Goal: Transaction & Acquisition: Obtain resource

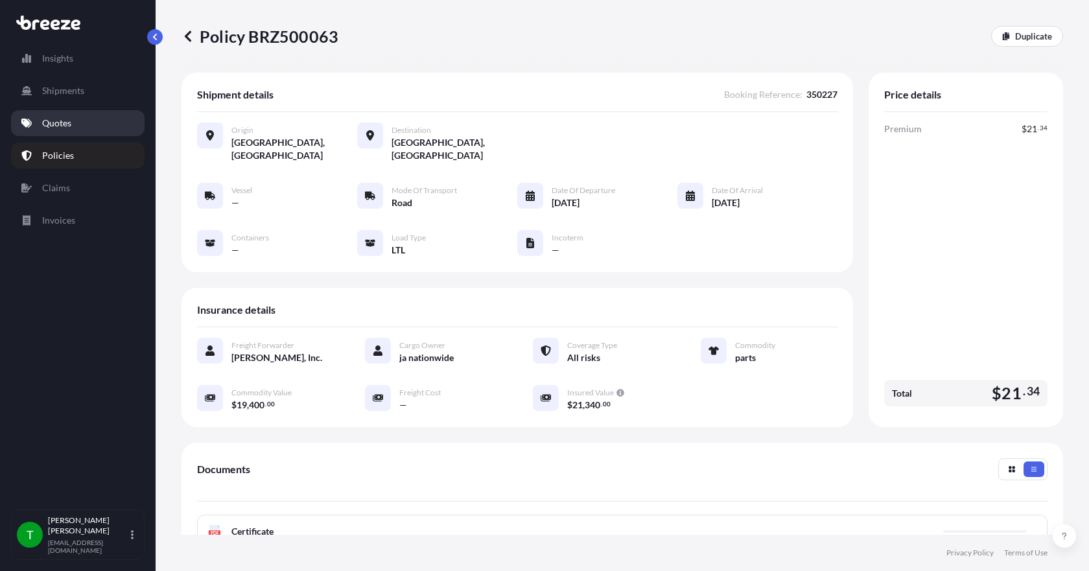
click at [54, 123] on p "Quotes" at bounding box center [56, 123] width 29 height 13
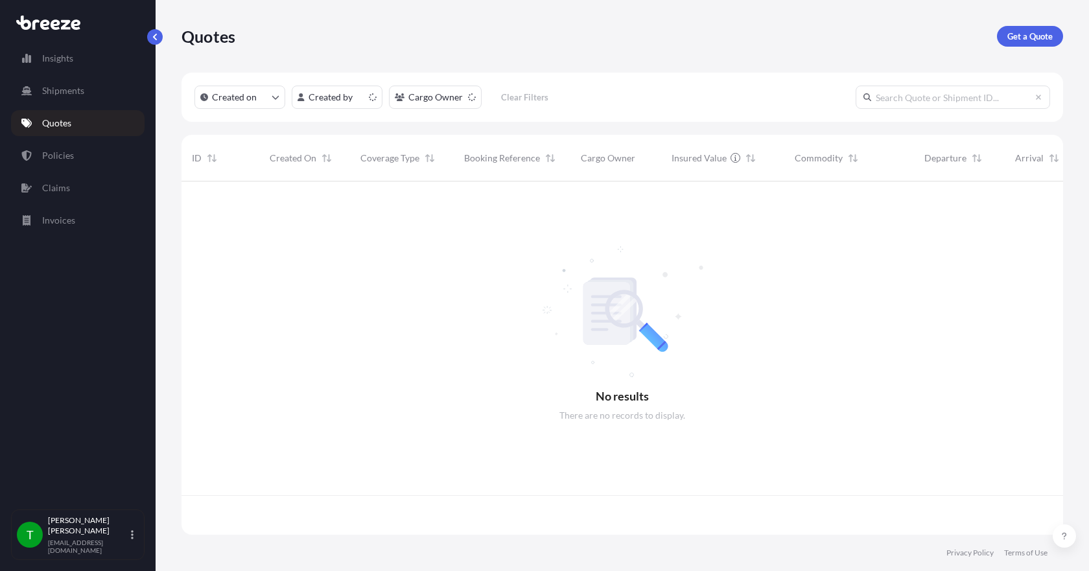
scroll to position [351, 871]
click at [1031, 38] on p "Get a Quote" at bounding box center [1029, 36] width 45 height 13
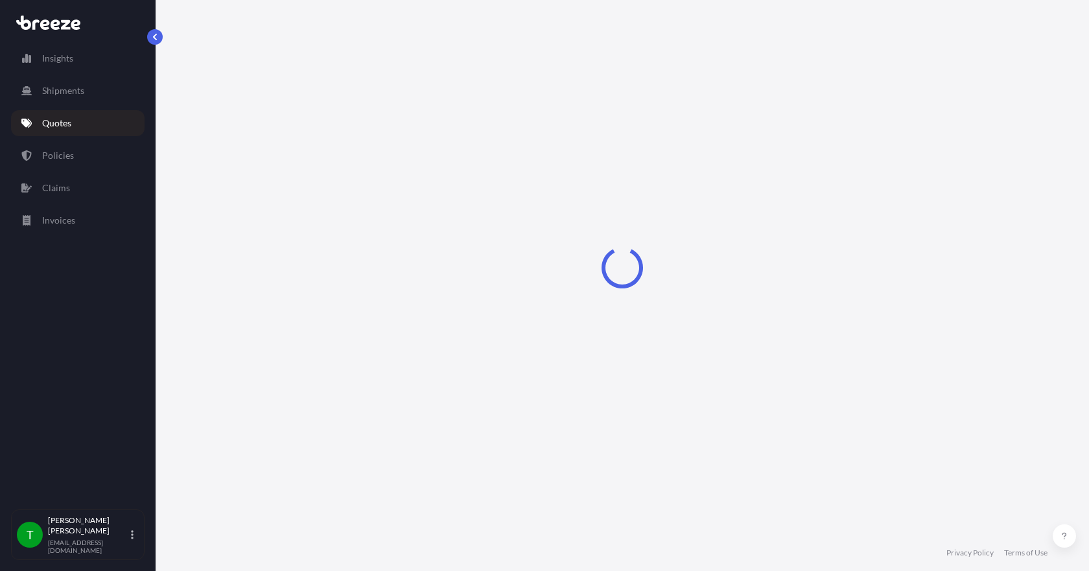
select select "Sea"
select select "1"
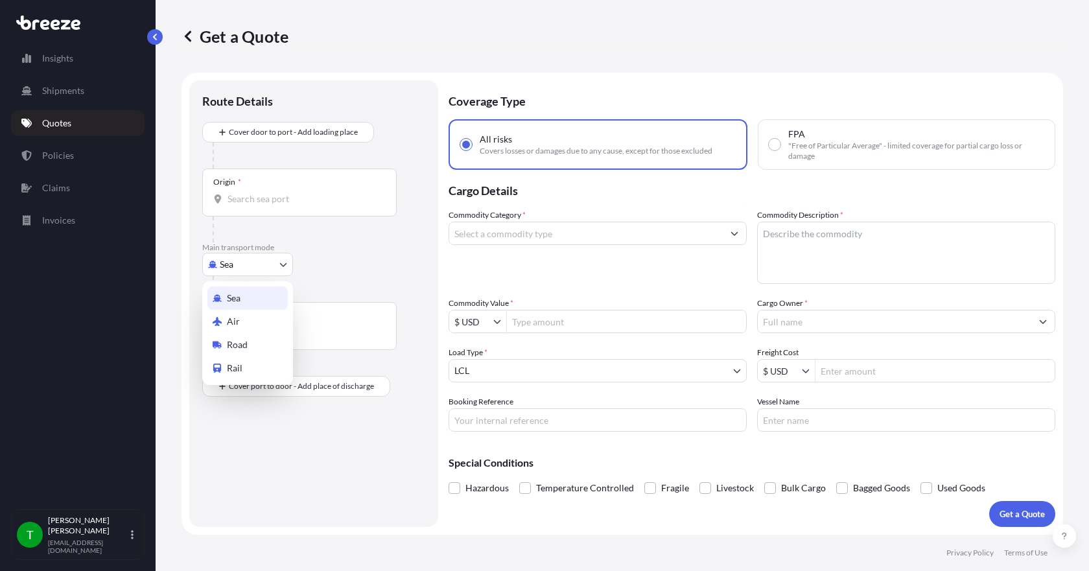
click at [264, 266] on body "Insights Shipments Quotes Policies Claims Invoices T [PERSON_NAME] [EMAIL_ADDRE…" at bounding box center [544, 285] width 1089 height 571
click at [249, 344] on div "Road" at bounding box center [247, 344] width 80 height 23
select select "Road"
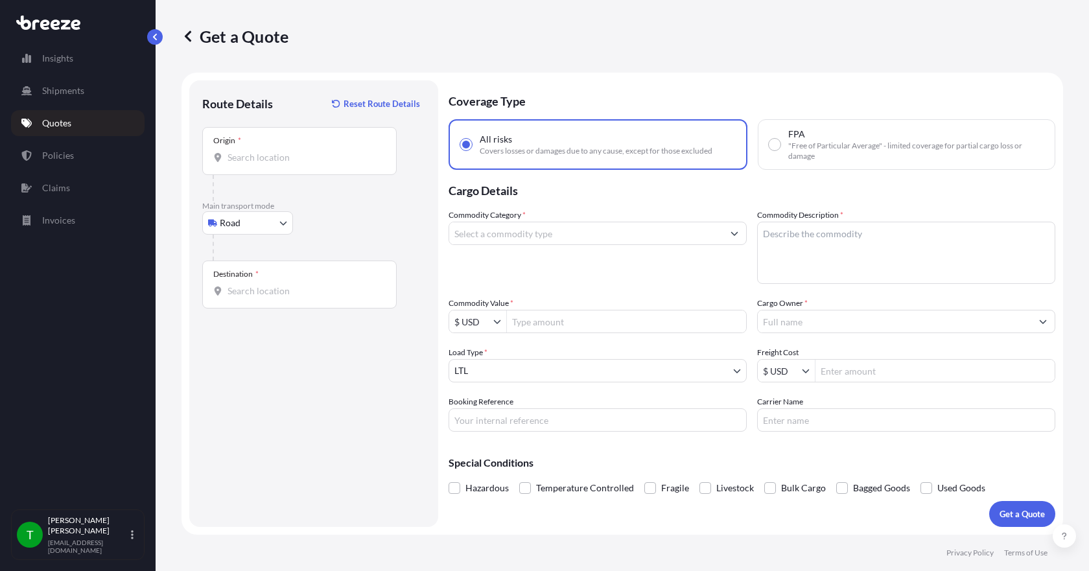
click at [261, 165] on div "Origin *" at bounding box center [299, 151] width 194 height 48
click at [261, 164] on input "Origin *" at bounding box center [303, 157] width 153 height 13
type input "Elgin, IL 60123, [GEOGRAPHIC_DATA]"
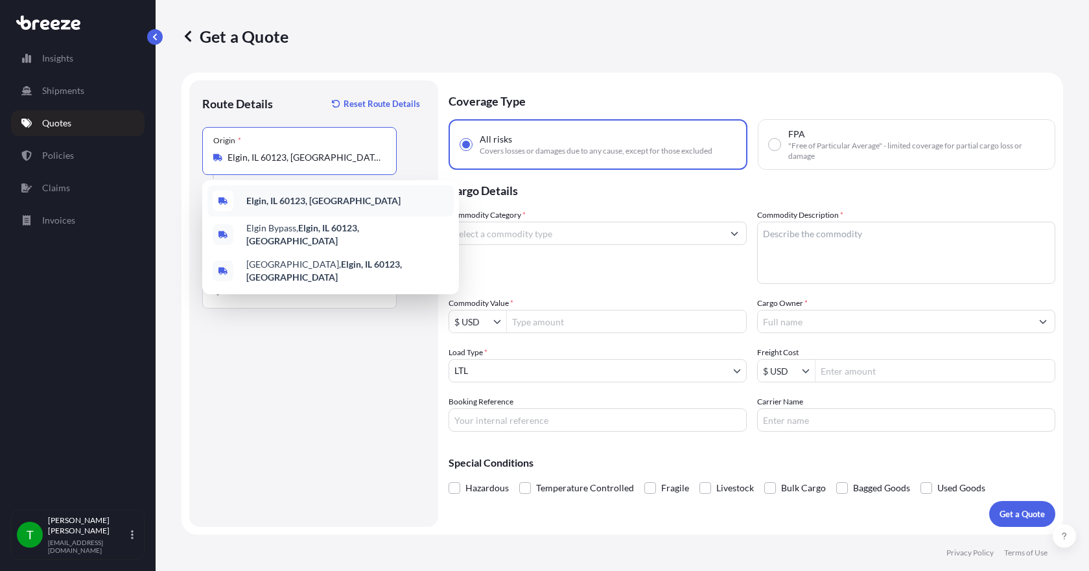
click at [346, 201] on div "Elgin, IL 60123, [GEOGRAPHIC_DATA]" at bounding box center [330, 200] width 246 height 31
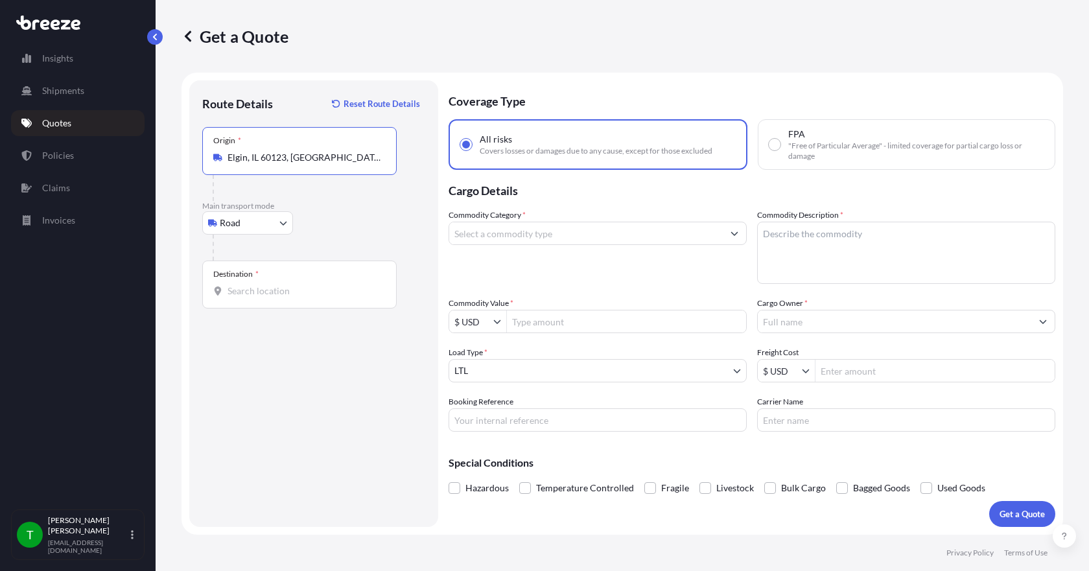
click at [272, 290] on input "Destination *" at bounding box center [303, 290] width 153 height 13
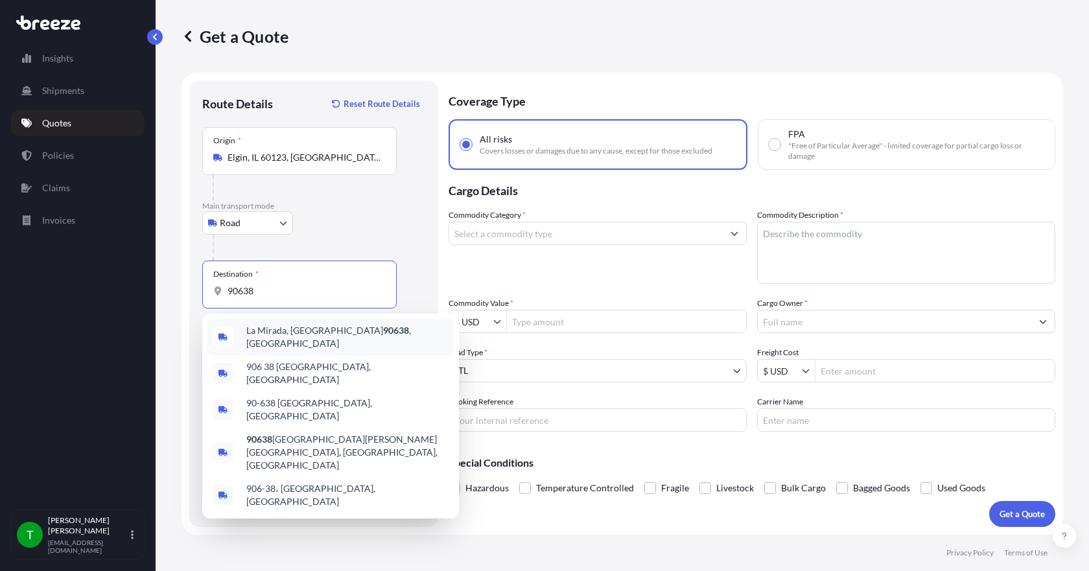
click at [292, 334] on span "[GEOGRAPHIC_DATA] , [GEOGRAPHIC_DATA]" at bounding box center [347, 337] width 202 height 26
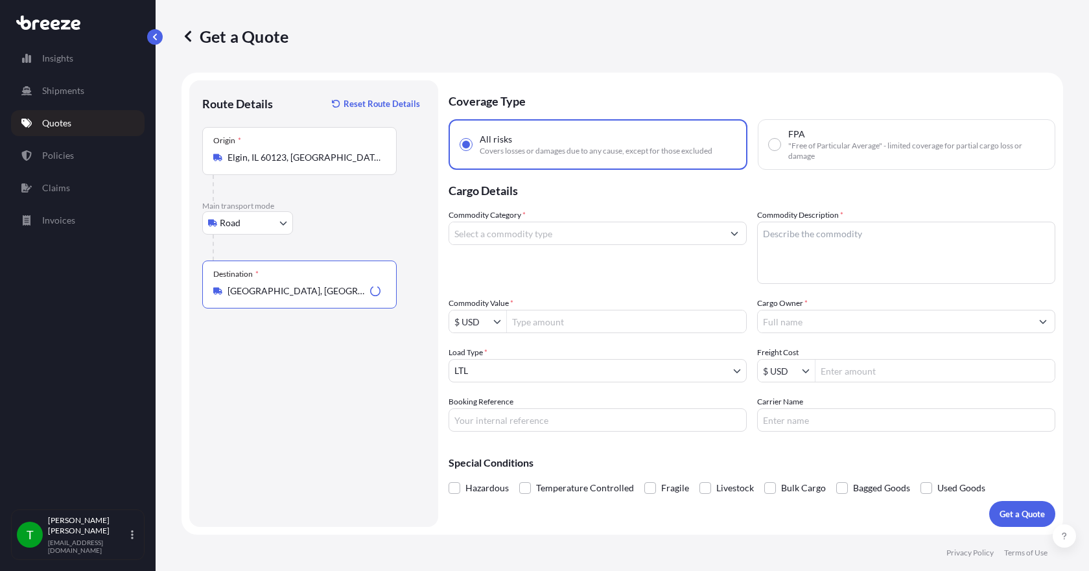
type input "[GEOGRAPHIC_DATA], [GEOGRAPHIC_DATA]"
click at [468, 240] on input "Commodity Category *" at bounding box center [585, 233] width 273 height 23
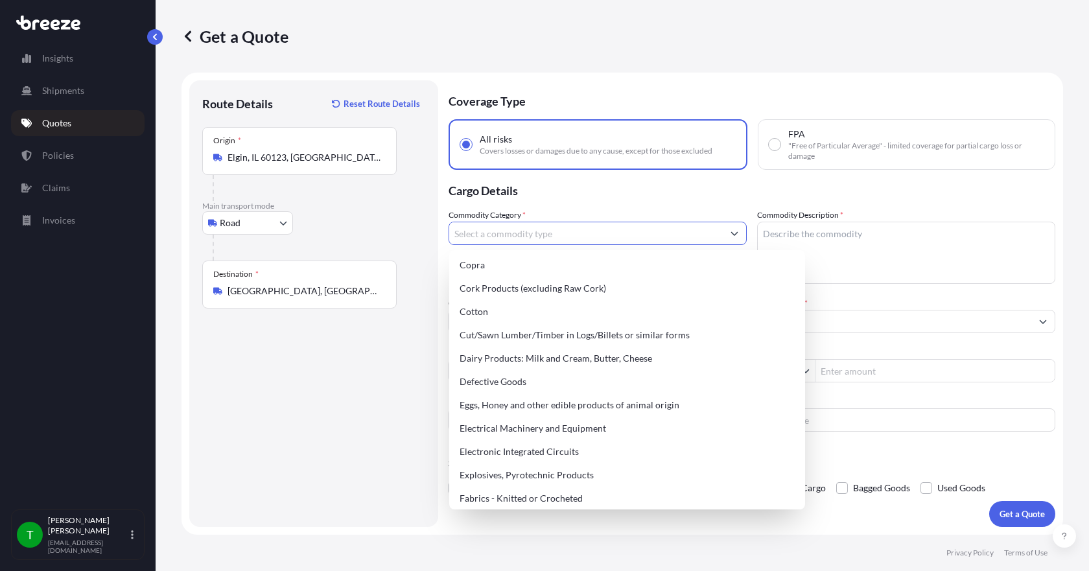
scroll to position [713, 0]
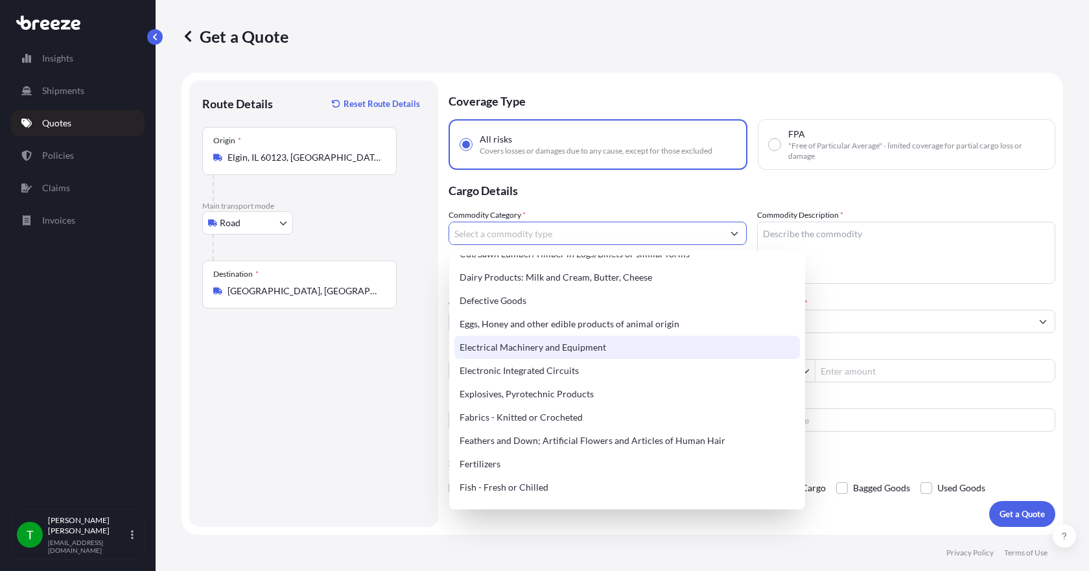
click at [551, 349] on div "Electrical Machinery and Equipment" at bounding box center [626, 347] width 345 height 23
type input "Electrical Machinery and Equipment"
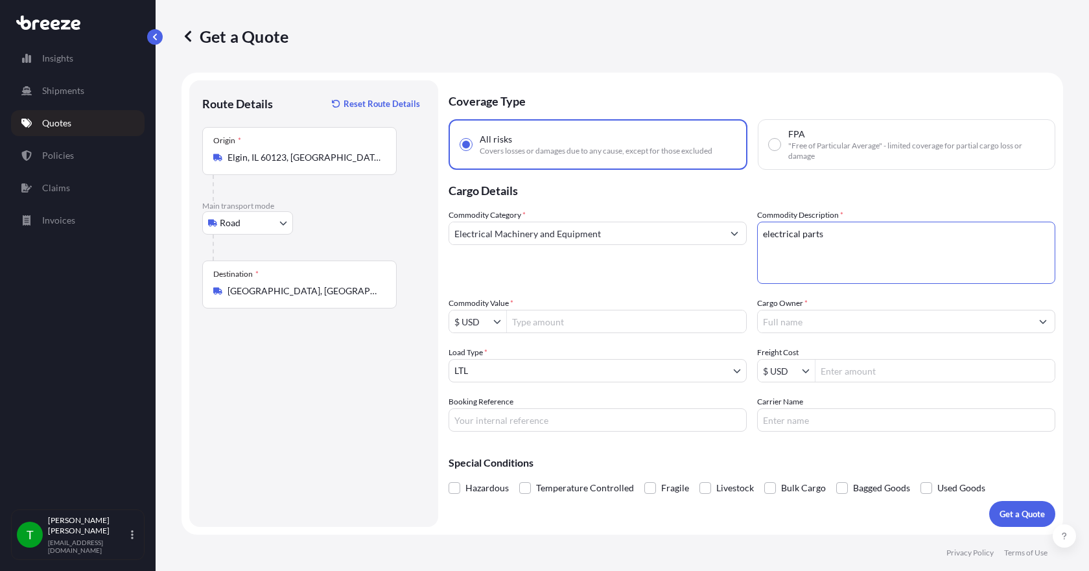
type textarea "electrical parts"
type input "18,560"
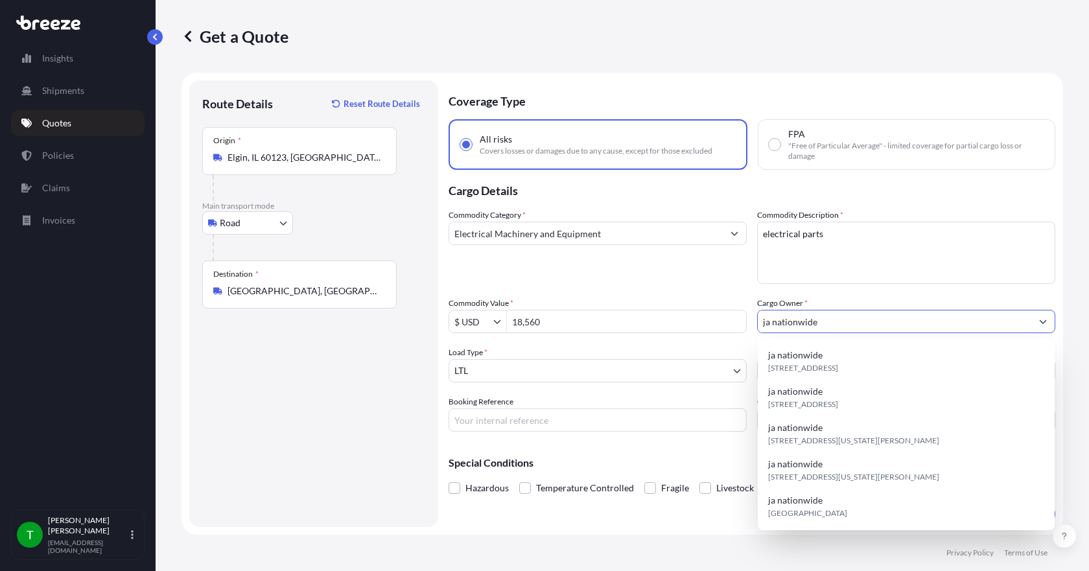
type input "ja nationwide"
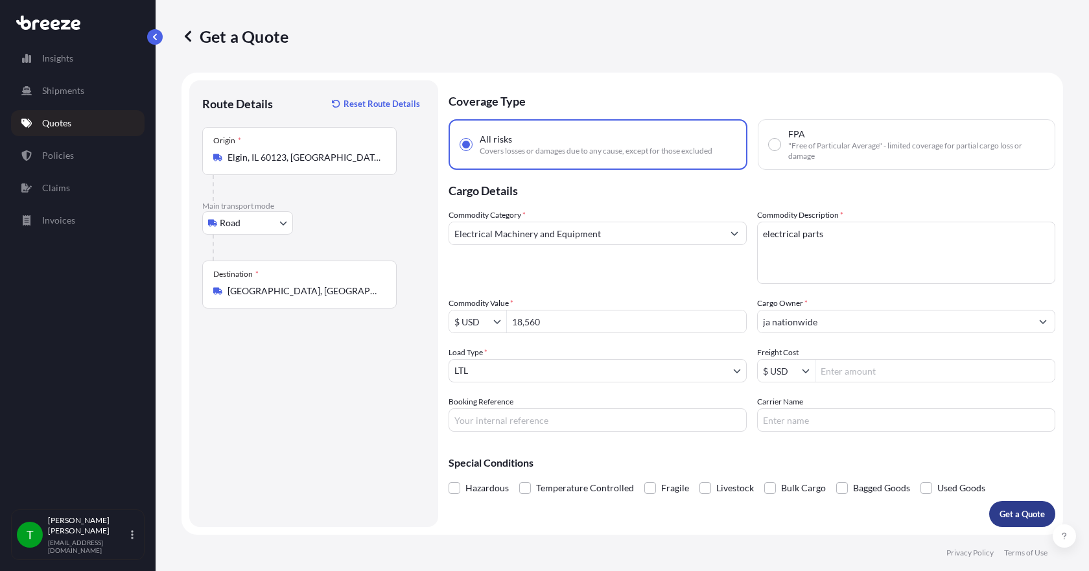
click at [1000, 519] on p "Get a Quote" at bounding box center [1021, 513] width 45 height 13
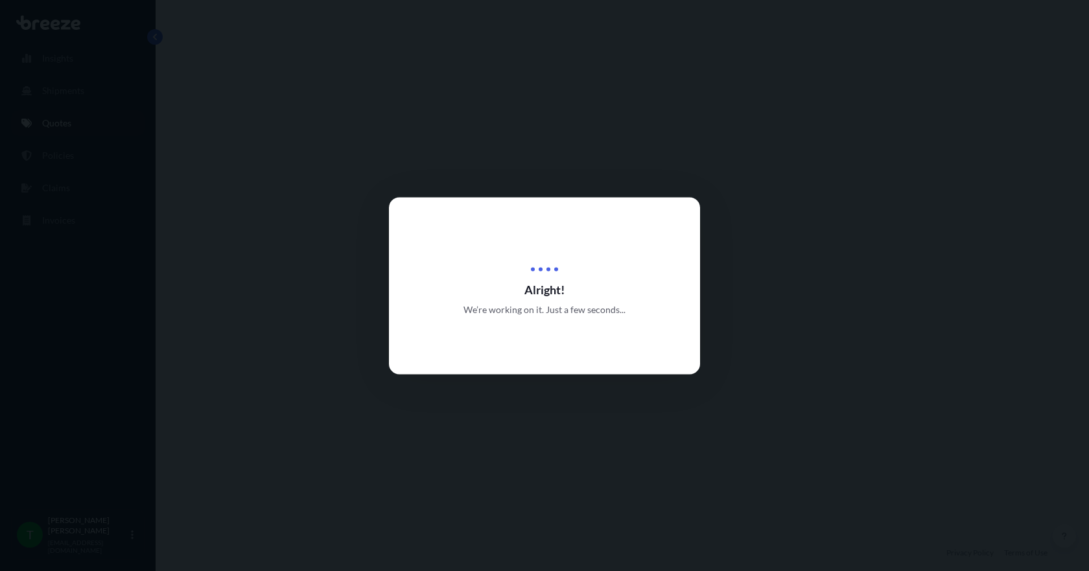
select select "Road"
select select "1"
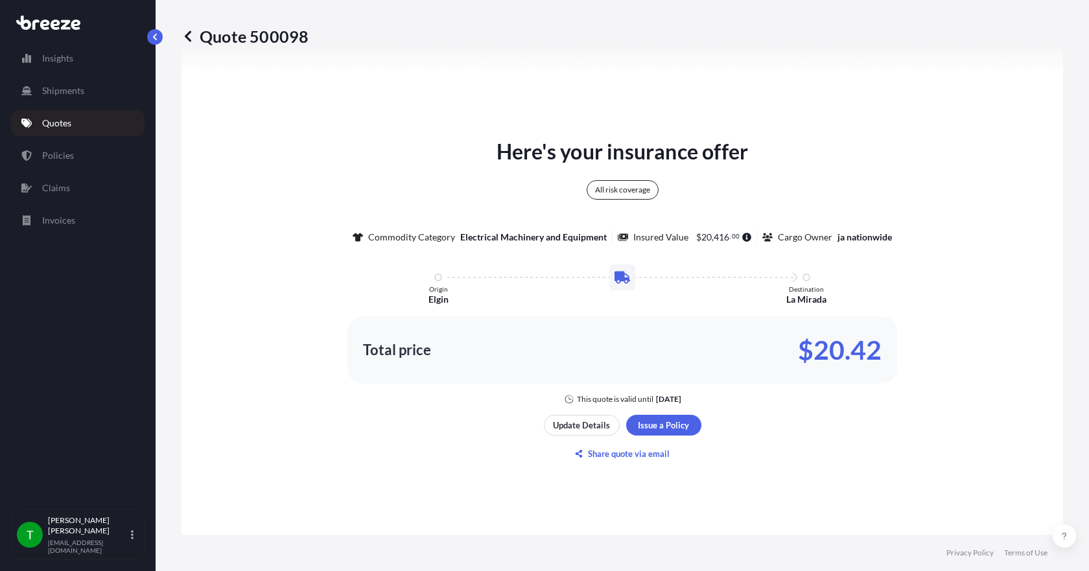
scroll to position [674, 0]
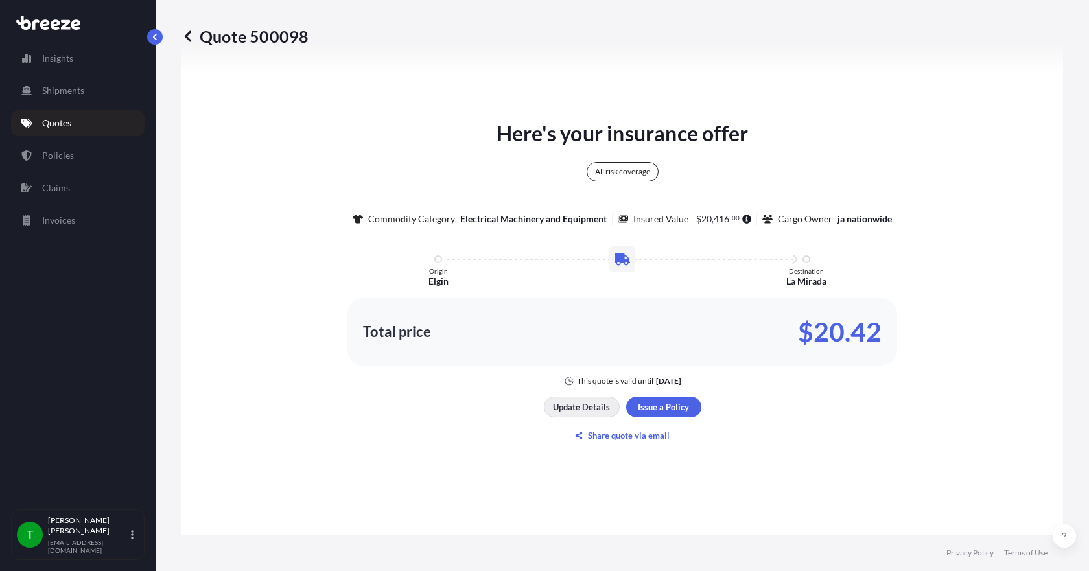
click at [595, 403] on p "Update Details" at bounding box center [581, 406] width 57 height 13
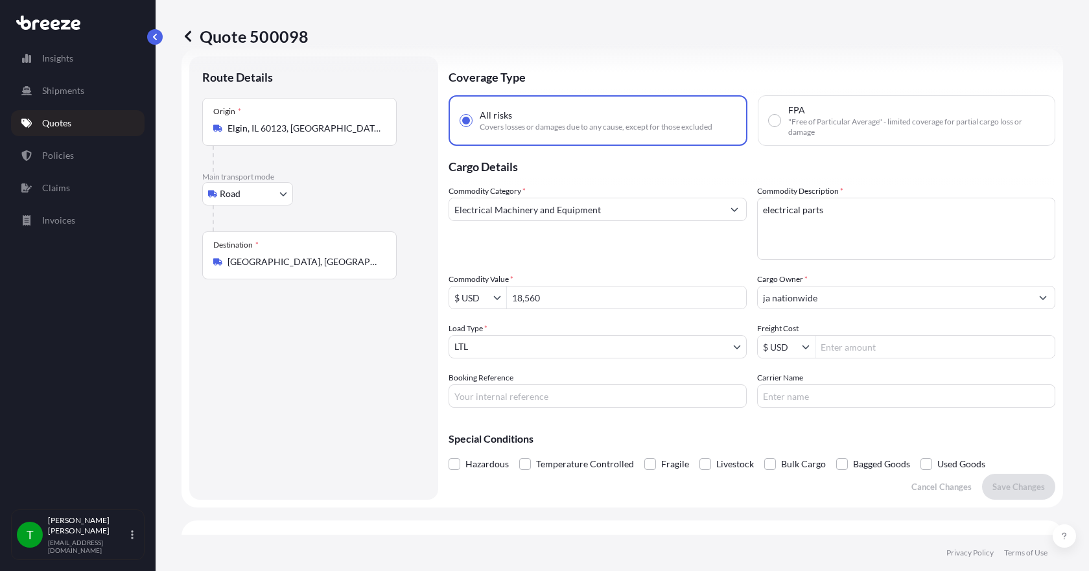
scroll to position [21, 0]
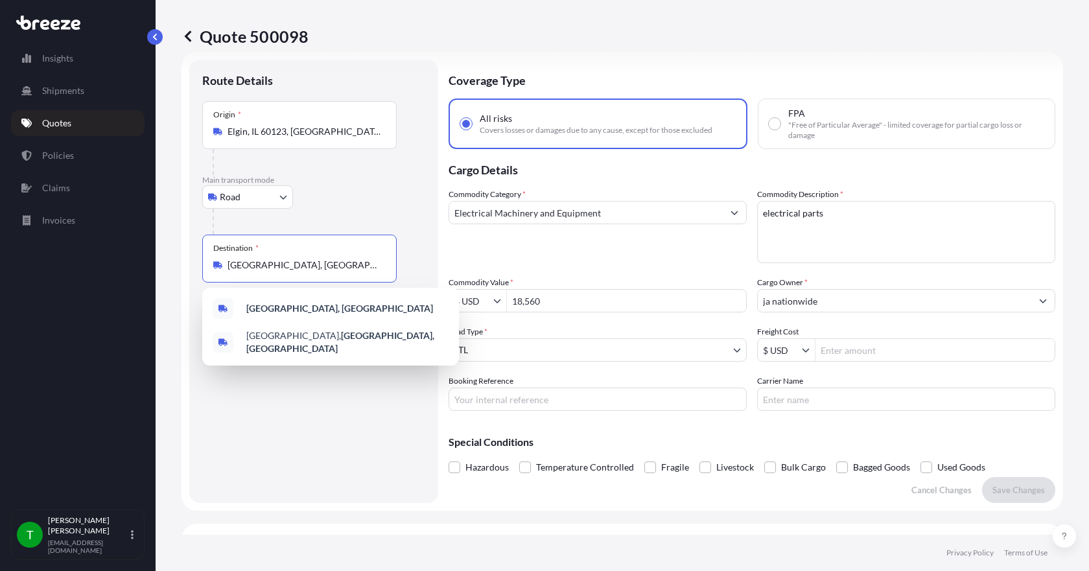
drag, startPoint x: 351, startPoint y: 262, endPoint x: 218, endPoint y: 292, distance: 136.1
click at [218, 292] on body "2 options available. Insights Shipments Quotes Policies Claims Invoices T [PERS…" at bounding box center [544, 285] width 1089 height 571
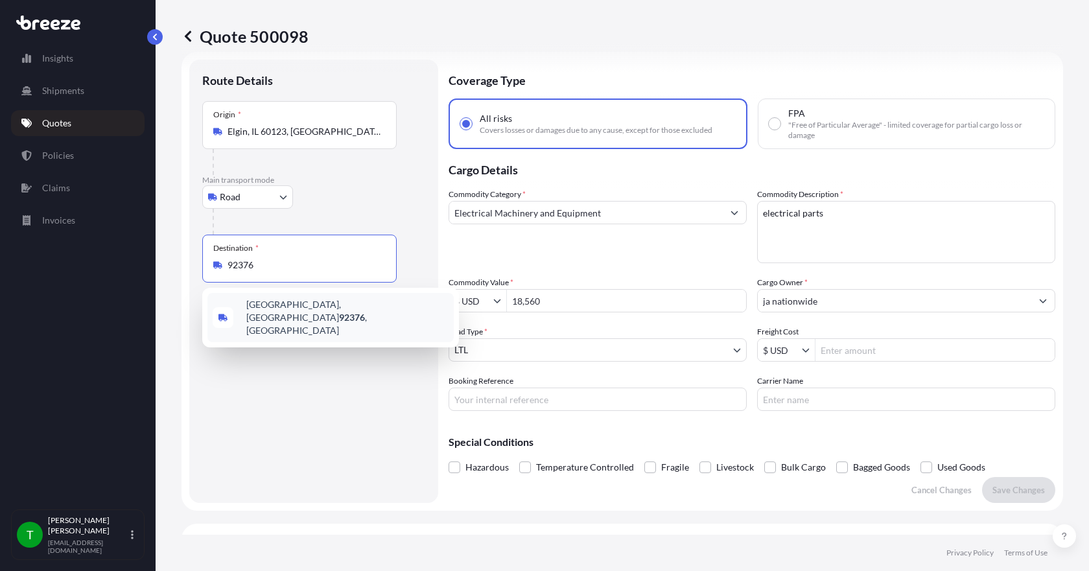
click at [265, 312] on span "[GEOGRAPHIC_DATA] , [GEOGRAPHIC_DATA]" at bounding box center [347, 317] width 202 height 39
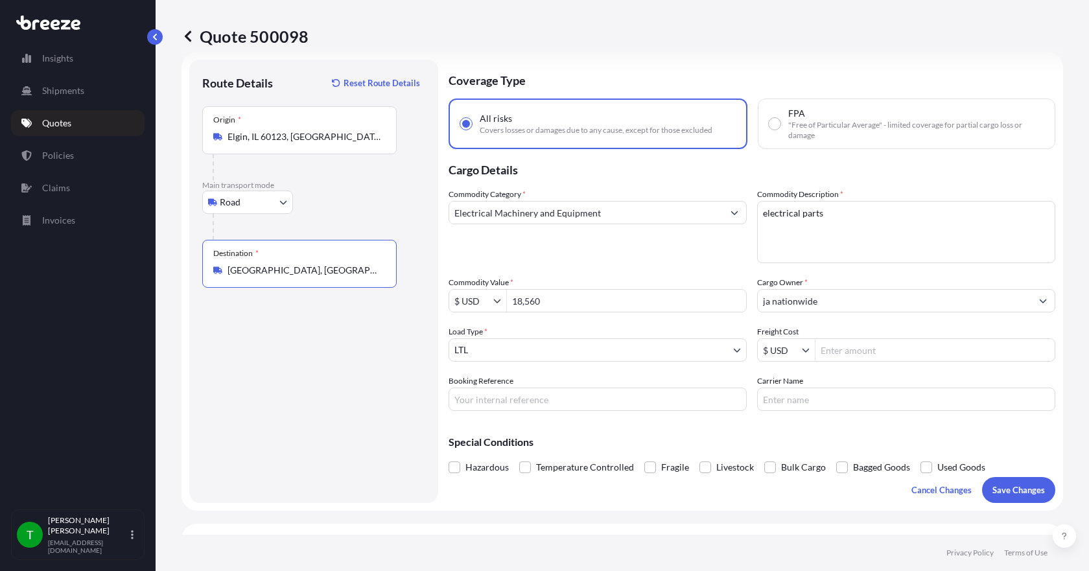
type input "[GEOGRAPHIC_DATA], [GEOGRAPHIC_DATA]"
drag, startPoint x: 548, startPoint y: 301, endPoint x: 507, endPoint y: 315, distance: 43.2
click at [507, 315] on div "Commodity Category * Electrical Machinery and Equipment Commodity Description *…" at bounding box center [751, 299] width 606 height 223
type input "25,064"
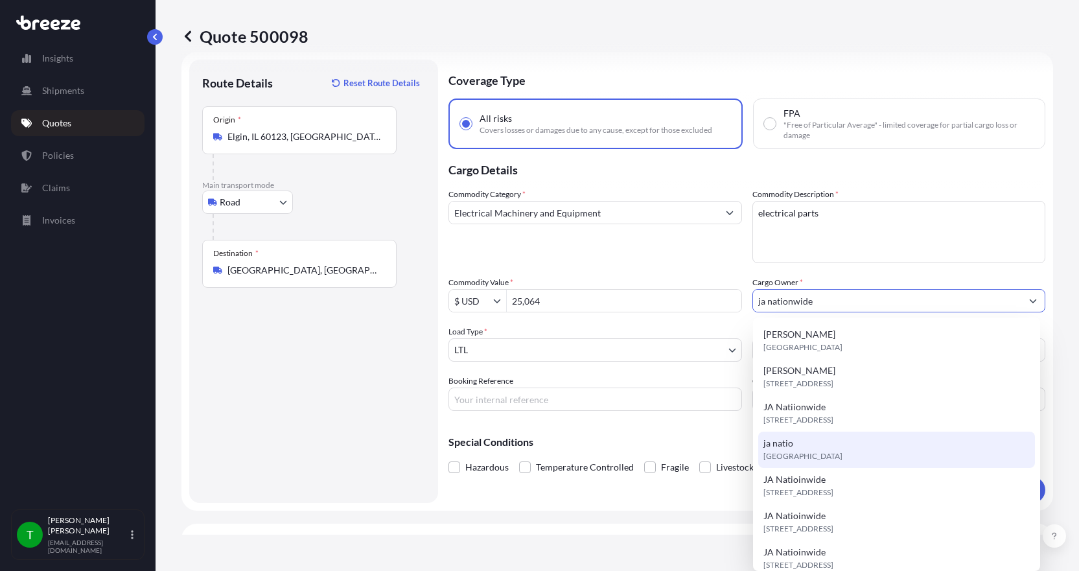
type input "ja natio"
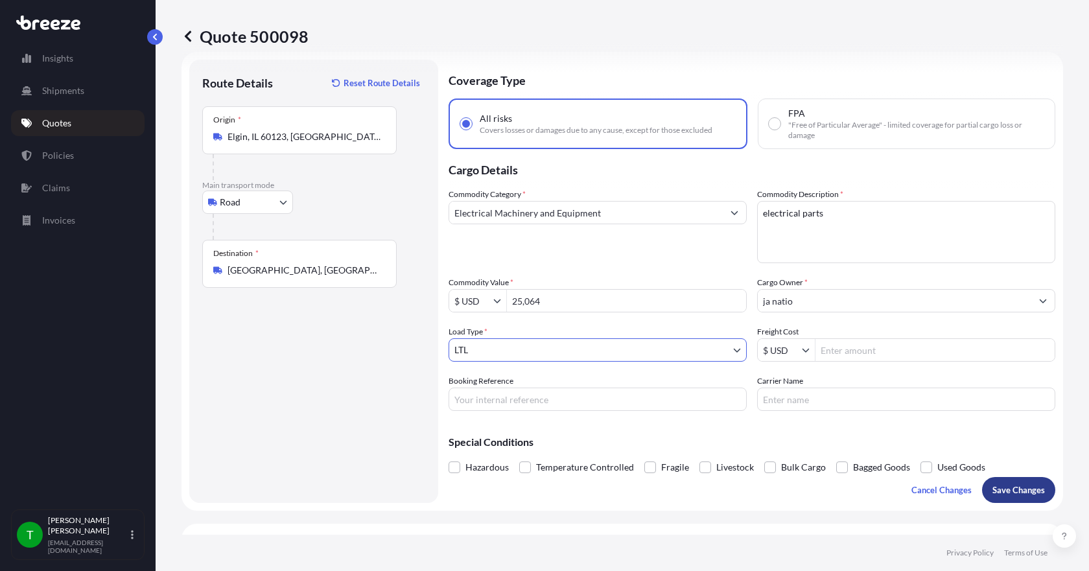
click at [1019, 491] on p "Save Changes" at bounding box center [1018, 489] width 52 height 13
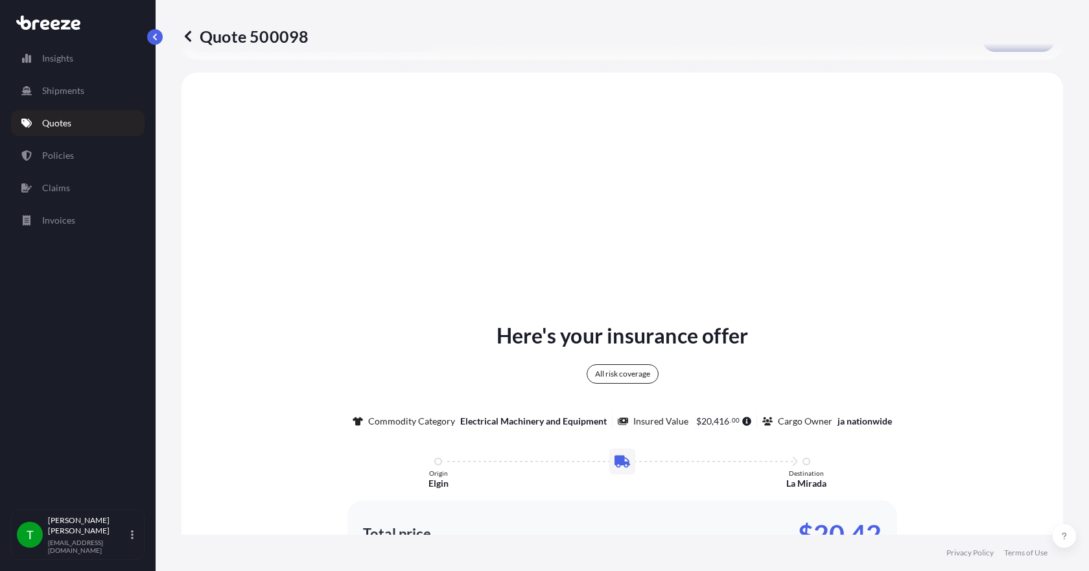
scroll to position [479, 0]
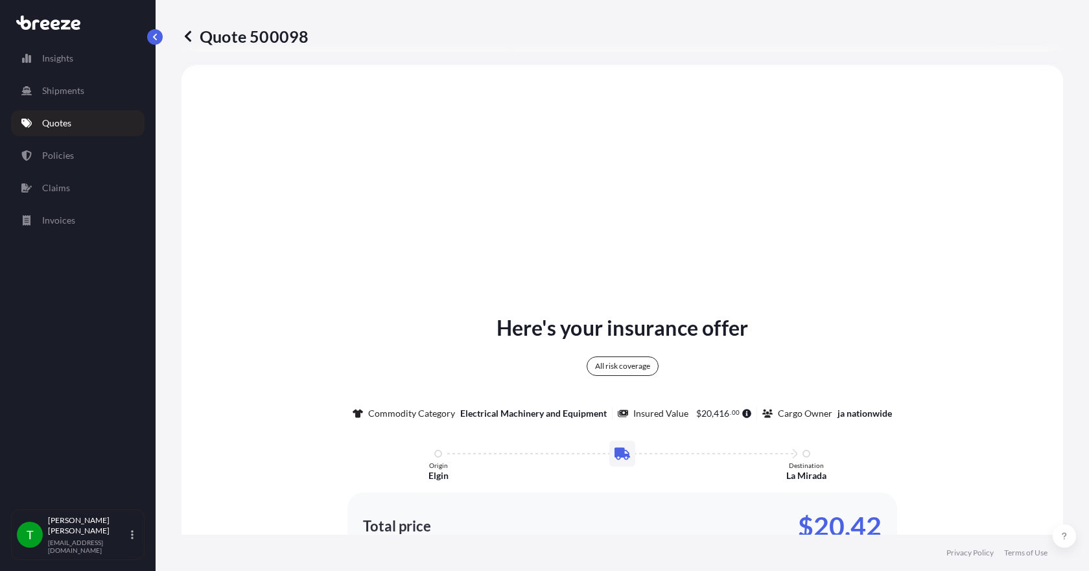
select select "Road"
select select "1"
